Goal: Task Accomplishment & Management: Use online tool/utility

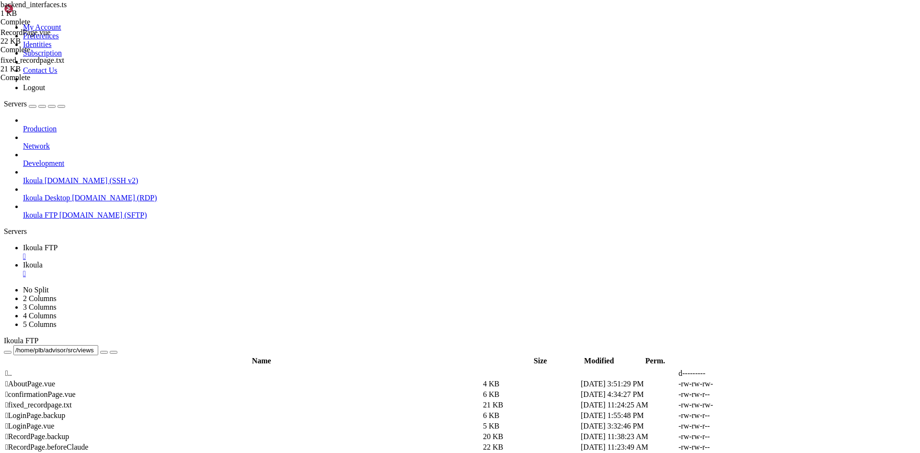
scroll to position [6405, 0]
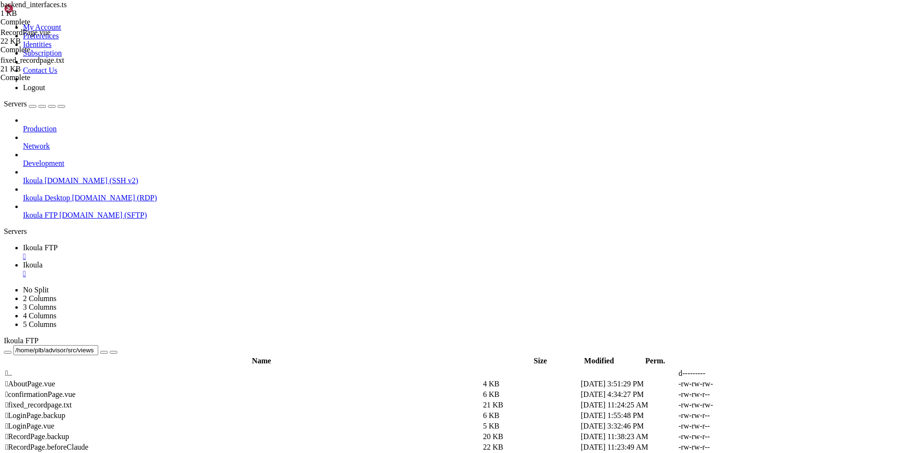
click at [58, 244] on span "Ikoula FTP" at bounding box center [40, 248] width 35 height 8
click at [58, 452] on span " RecordPage.vue" at bounding box center [31, 457] width 53 height 8
click at [777, 452] on icon at bounding box center [777, 458] width 0 height 0
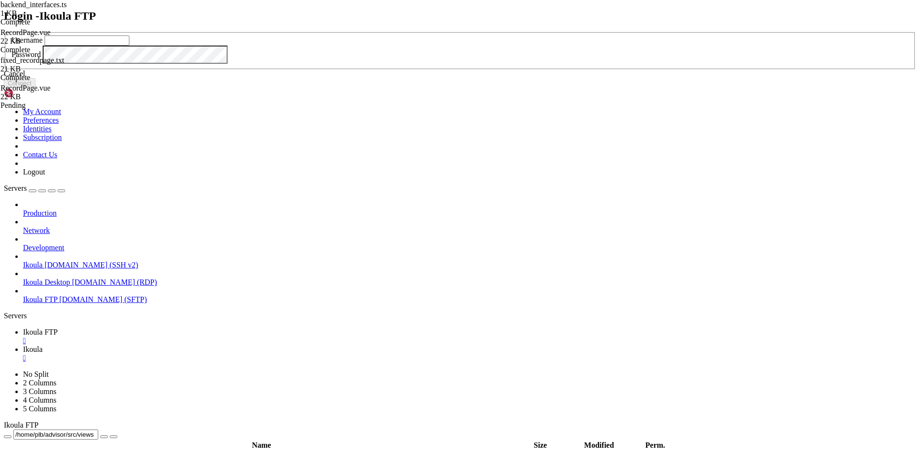
click at [129, 46] on input "text" at bounding box center [87, 40] width 85 height 10
type input "plb"
click button "Connect" at bounding box center [20, 83] width 32 height 10
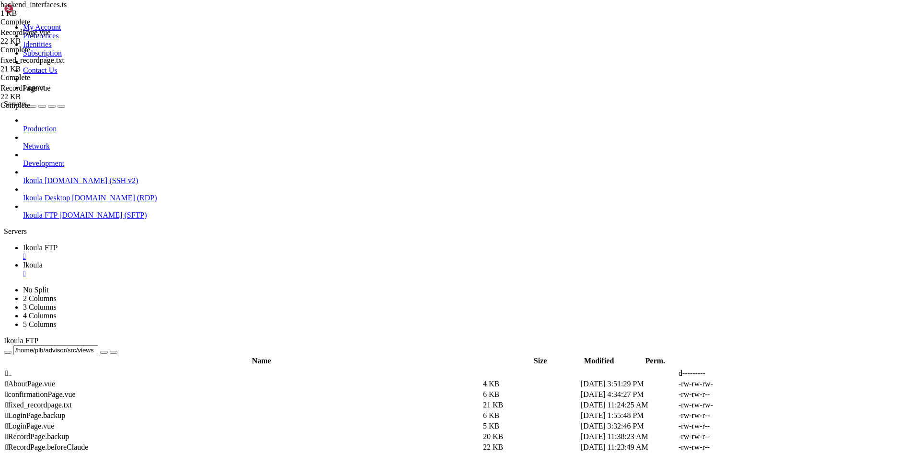
click at [43, 261] on span "Ikoula" at bounding box center [33, 265] width 20 height 8
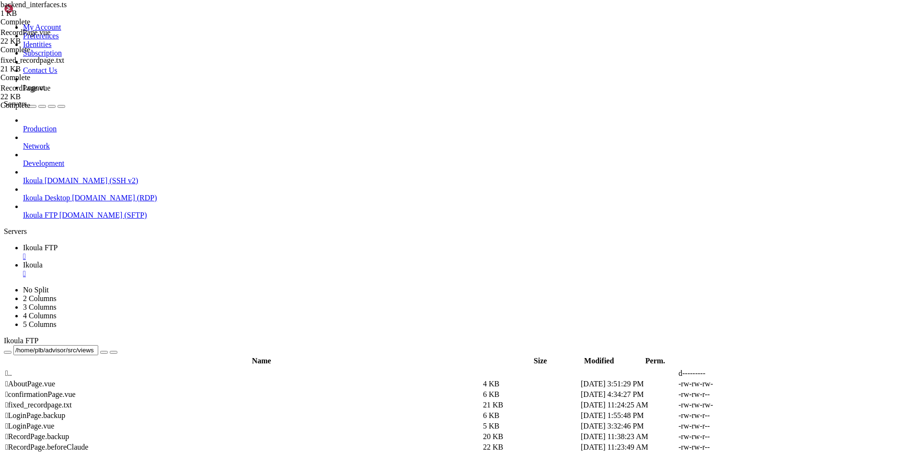
scroll to position [8776, 0]
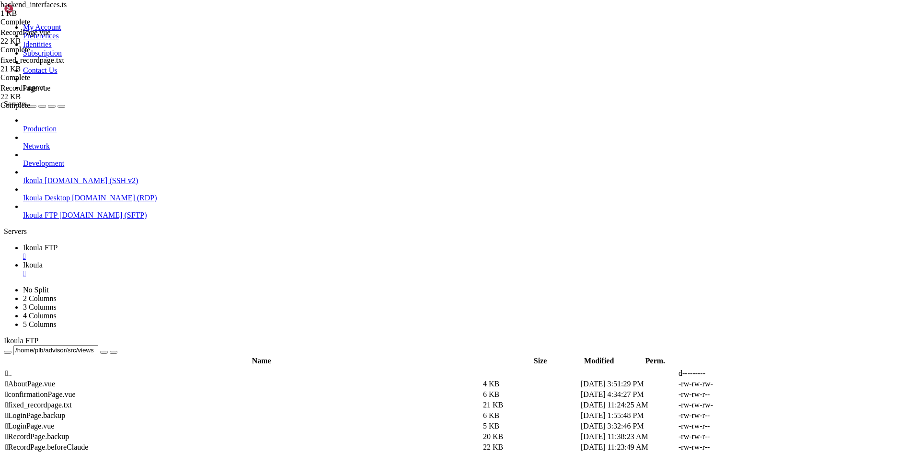
drag, startPoint x: 111, startPoint y: 1202, endPoint x: 106, endPoint y: 1177, distance: 24.9
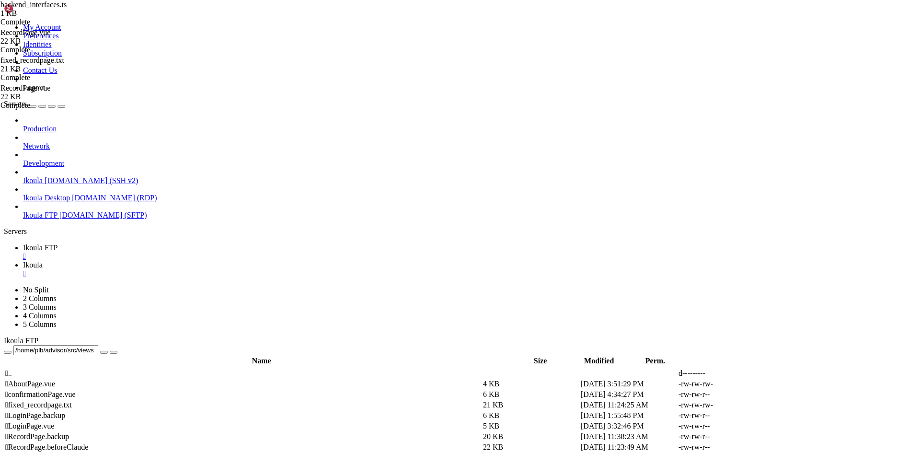
scroll to position [13763, 0]
click at [58, 244] on span "Ikoula FTP" at bounding box center [40, 248] width 35 height 8
click at [58, 452] on span " RecordPage.vue" at bounding box center [31, 457] width 53 height 8
click at [777, 452] on icon at bounding box center [777, 458] width 0 height 0
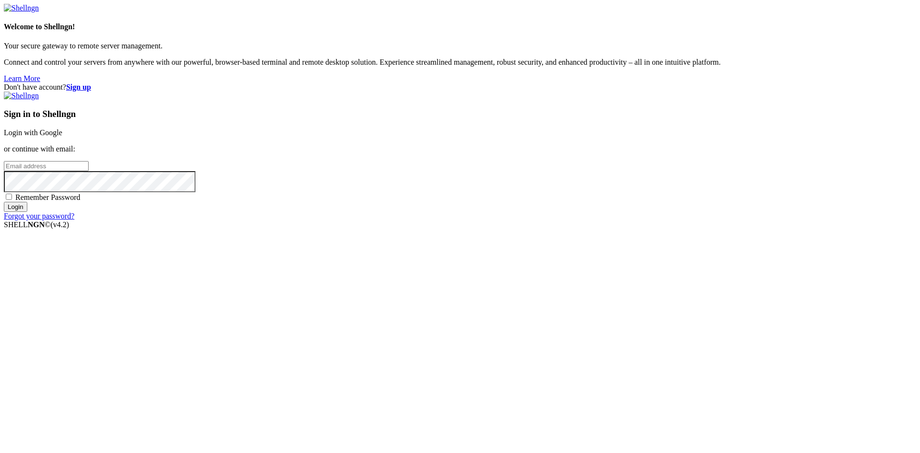
click at [62, 137] on link "Login with Google" at bounding box center [33, 132] width 58 height 8
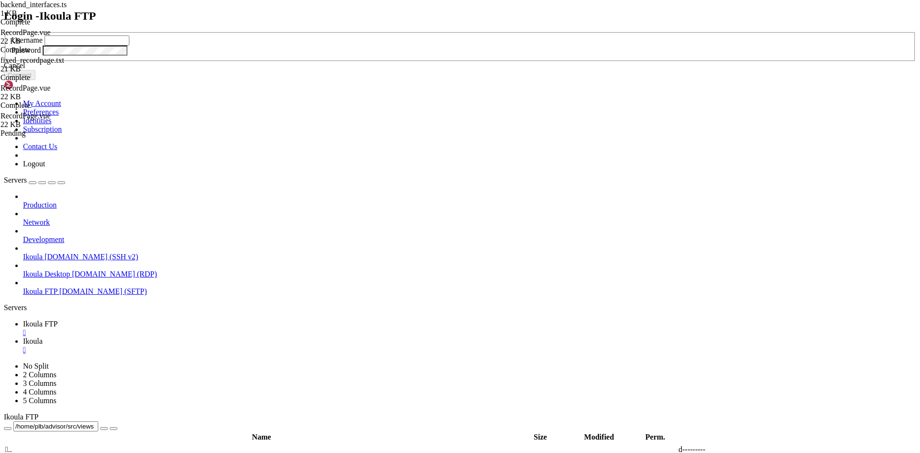
scroll to position [13788, 0]
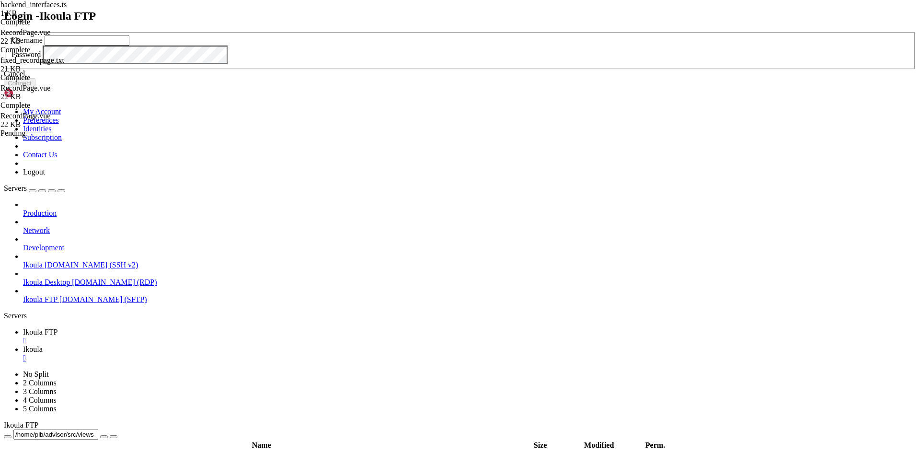
click at [129, 46] on input "text" at bounding box center [87, 40] width 85 height 10
type input "plb"
click button "Connect" at bounding box center [20, 83] width 32 height 10
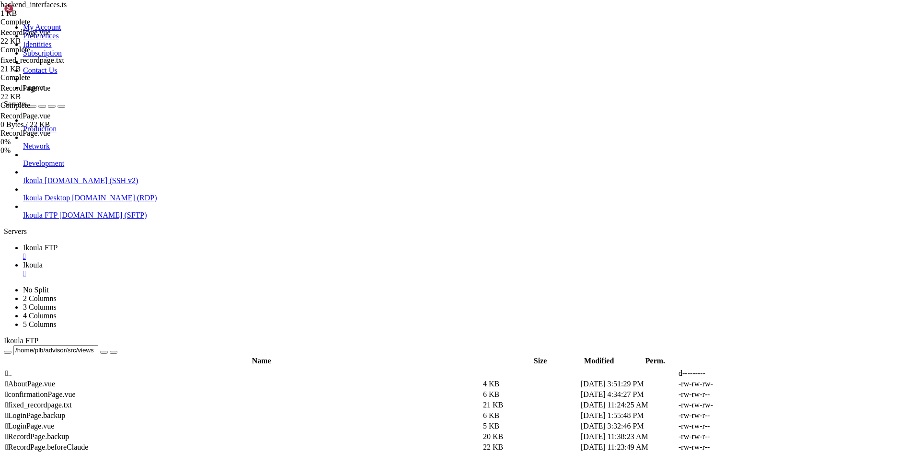
type input "/home/plb"
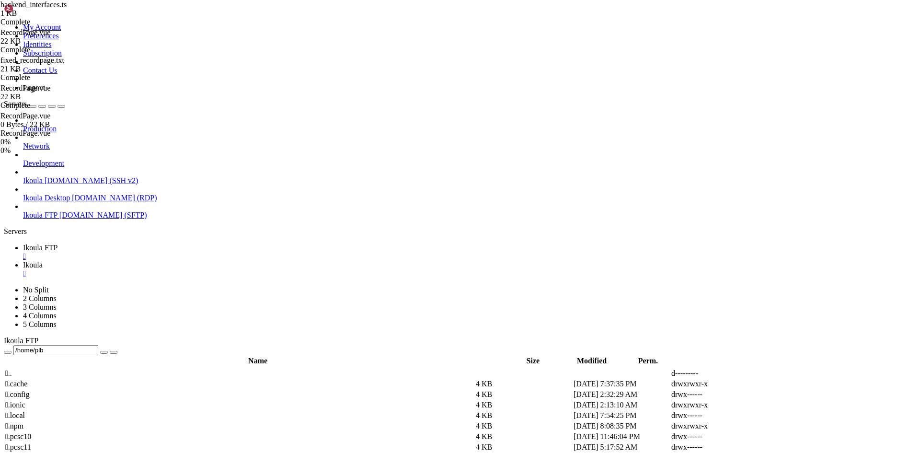
click at [58, 244] on span "Ikoula FTP" at bounding box center [40, 248] width 35 height 8
click at [876, 207] on div "backend_interfaces.ts 1 KB Complete RecordPage.vue 22 KB Complete fixed_recordp…" at bounding box center [460, 226] width 920 height 453
click at [43, 261] on span "Ikoula" at bounding box center [33, 265] width 20 height 8
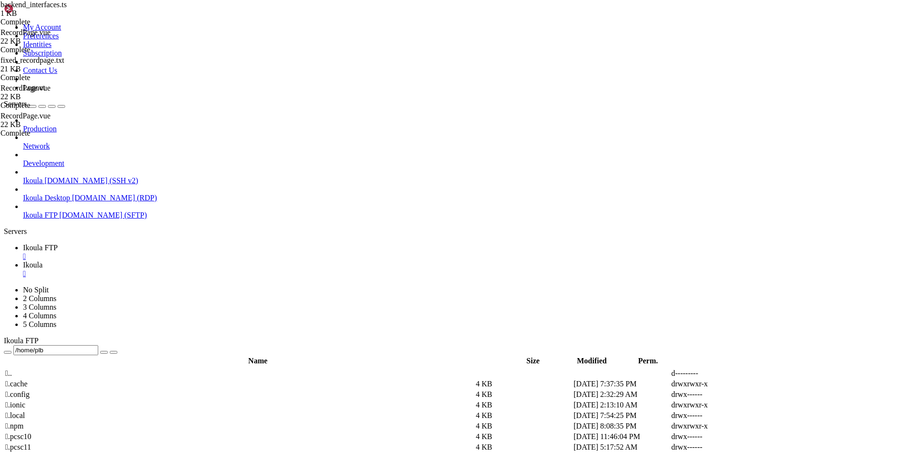
scroll to position [13788, 0]
